Goal: Task Accomplishment & Management: Manage account settings

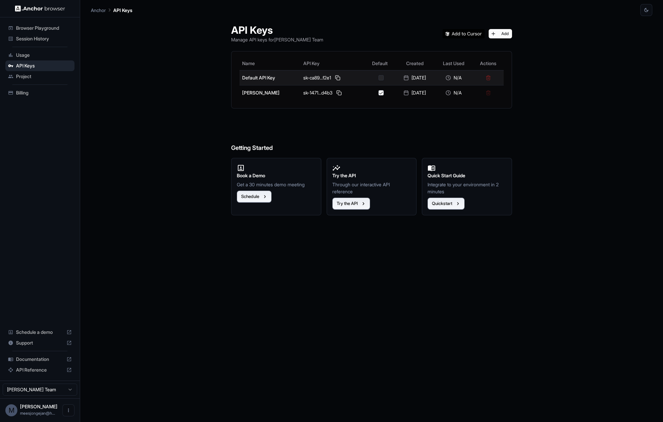
click at [378, 77] on button "button" at bounding box center [380, 77] width 5 height 5
click at [333, 78] on button at bounding box center [337, 78] width 8 height 8
click at [333, 76] on button at bounding box center [337, 78] width 8 height 8
